Goal: Task Accomplishment & Management: Manage account settings

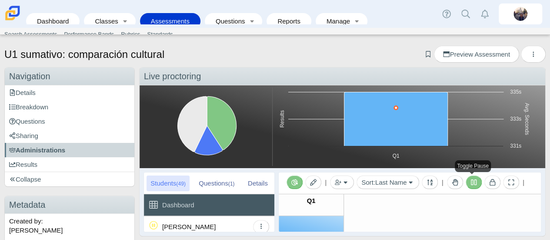
click at [473, 181] on icon at bounding box center [474, 182] width 6 height 6
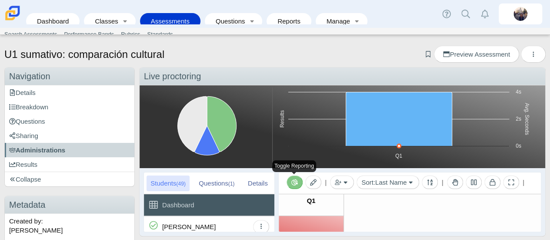
click at [291, 180] on button "Toggle Reporting" at bounding box center [295, 181] width 16 height 13
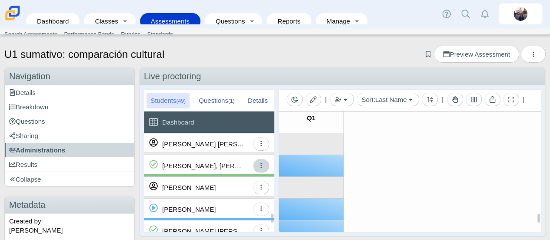
click at [264, 165] on button "button" at bounding box center [261, 165] width 16 height 13
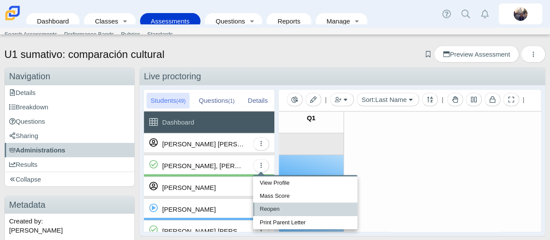
click at [281, 207] on link "Reopen" at bounding box center [305, 208] width 104 height 13
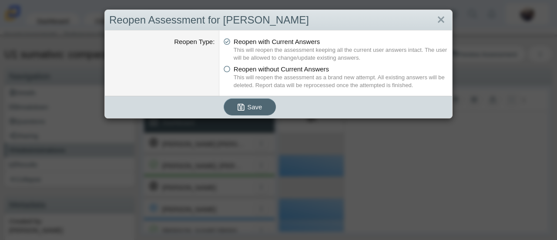
click at [251, 109] on span "Save" at bounding box center [254, 106] width 15 height 7
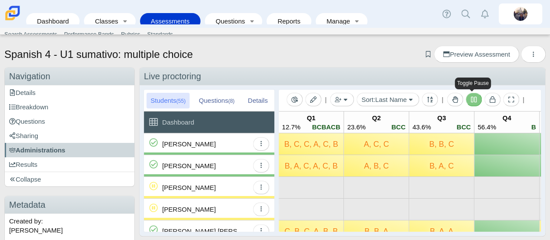
click at [474, 100] on icon at bounding box center [474, 100] width 6 height 6
